Goal: Find specific page/section: Find specific page/section

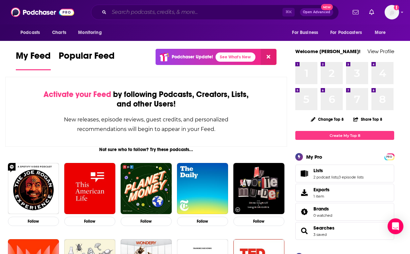
click at [121, 15] on input "Search podcasts, credits, & more..." at bounding box center [195, 12] width 173 height 11
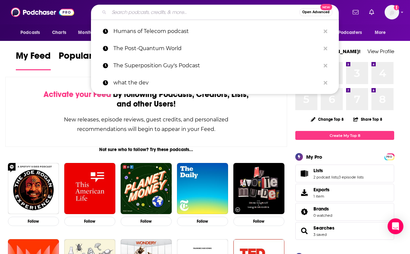
paste input "[URL][DOMAIN_NAME]"
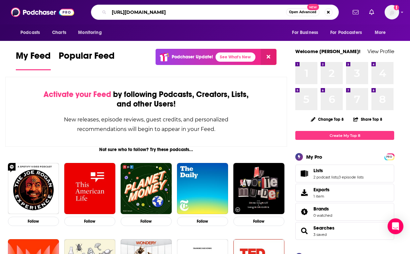
type input "[URL][DOMAIN_NAME]"
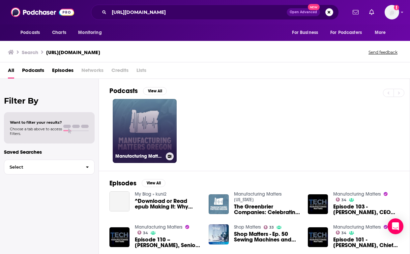
click at [168, 131] on link "Manufacturing Matters Oregon" at bounding box center [145, 131] width 64 height 64
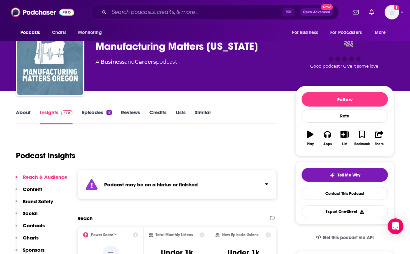
scroll to position [15, 0]
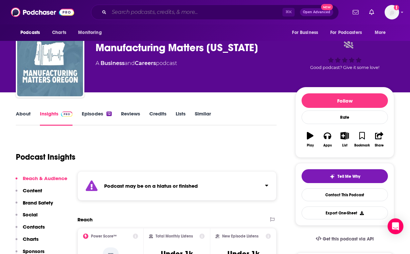
click at [193, 11] on input "Search podcasts, credits, & more..." at bounding box center [195, 12] width 173 height 11
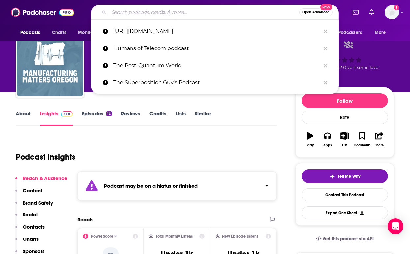
paste input "[URL][DOMAIN_NAME]"
type input "[URL][DOMAIN_NAME]"
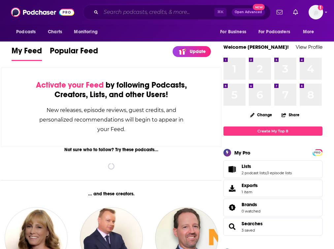
click at [119, 14] on input "Search podcasts, credits, & more..." at bounding box center [157, 12] width 113 height 11
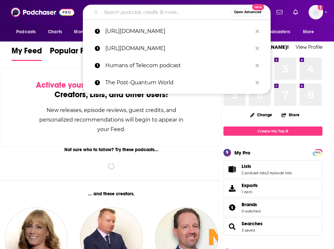
paste input "[URL][DOMAIN_NAME]"
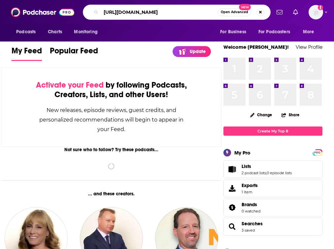
type input "[URL][DOMAIN_NAME]"
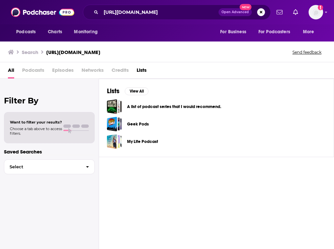
click at [44, 73] on span "Podcasts" at bounding box center [33, 72] width 22 height 14
click at [39, 70] on span "Podcasts" at bounding box center [33, 72] width 22 height 14
click at [33, 67] on span "Podcasts" at bounding box center [33, 72] width 22 height 14
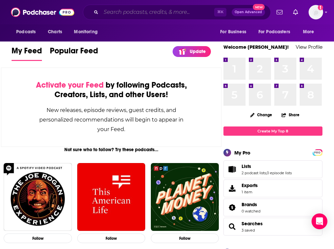
click at [162, 12] on input "Search podcasts, credits, & more..." at bounding box center [157, 12] width 113 height 11
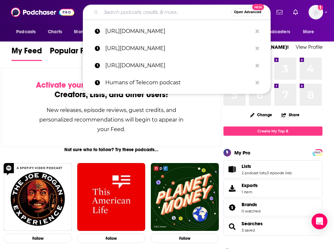
paste input "[URL][DOMAIN_NAME][DATE]"
type input "[URL][DOMAIN_NAME][DATE]"
